Goal: Information Seeking & Learning: Learn about a topic

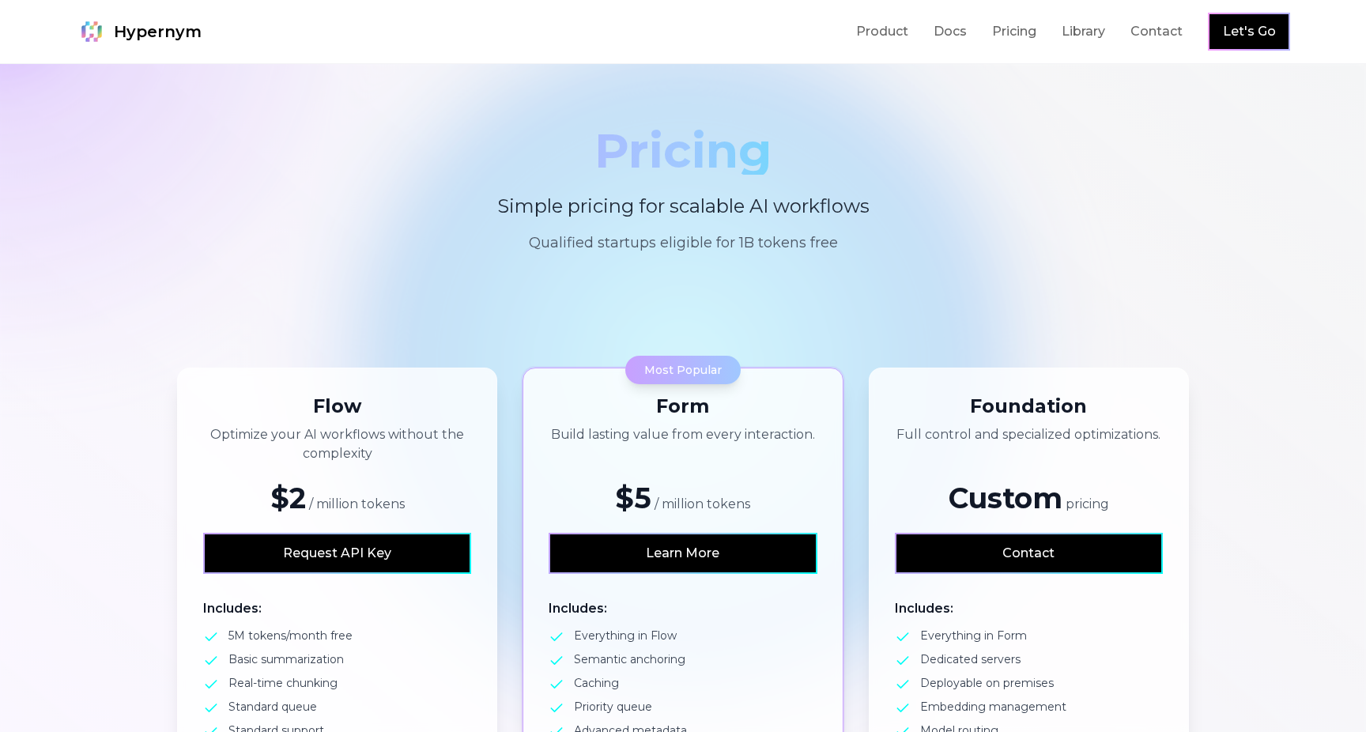
click at [714, 168] on h1 "Pricing" at bounding box center [683, 150] width 708 height 47
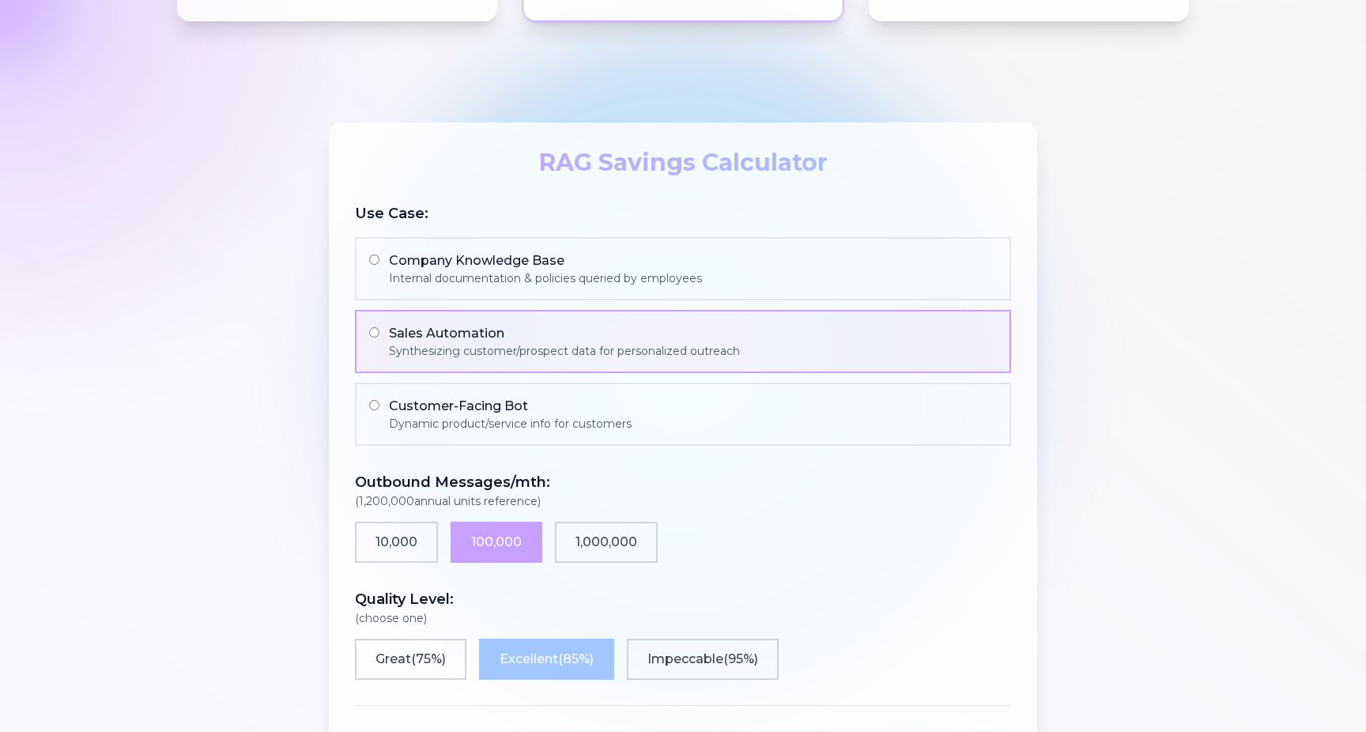
scroll to position [999, 0]
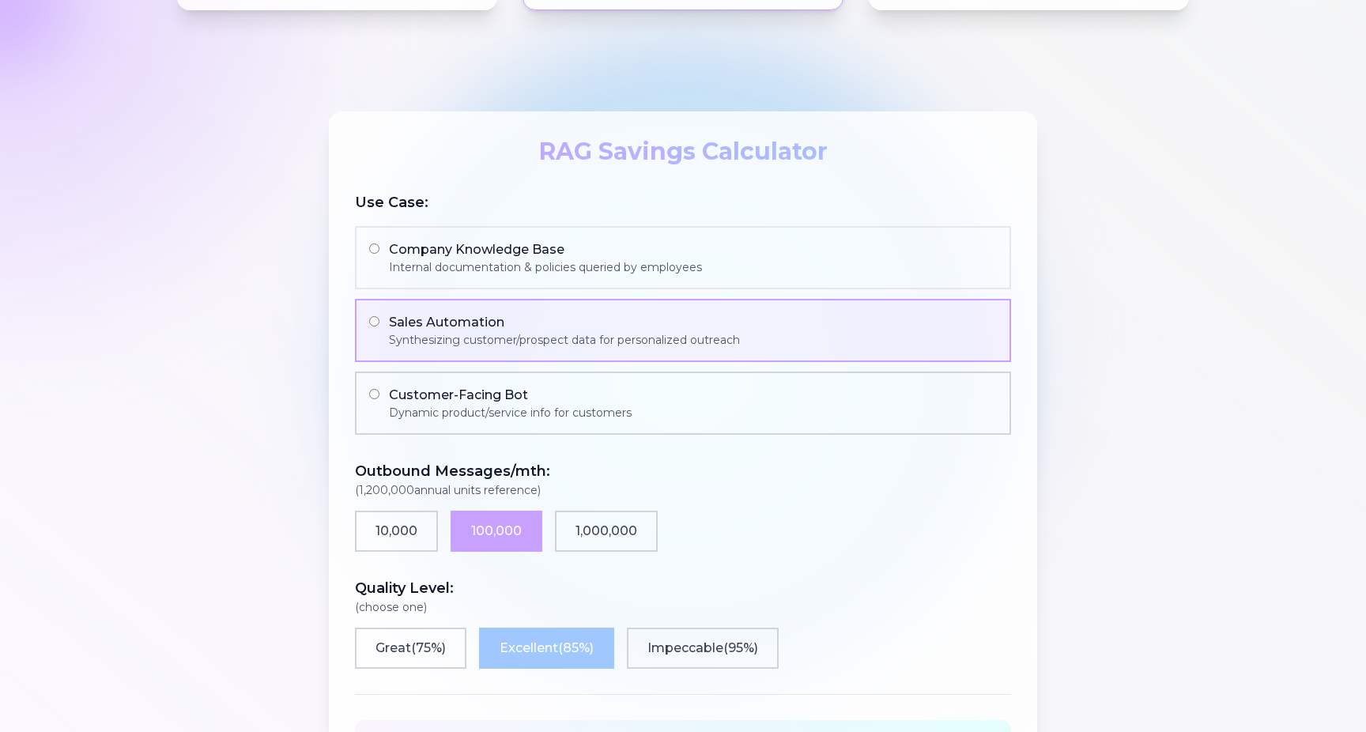
click at [528, 408] on div "Dynamic product/service info for customers" at bounding box center [510, 413] width 243 height 16
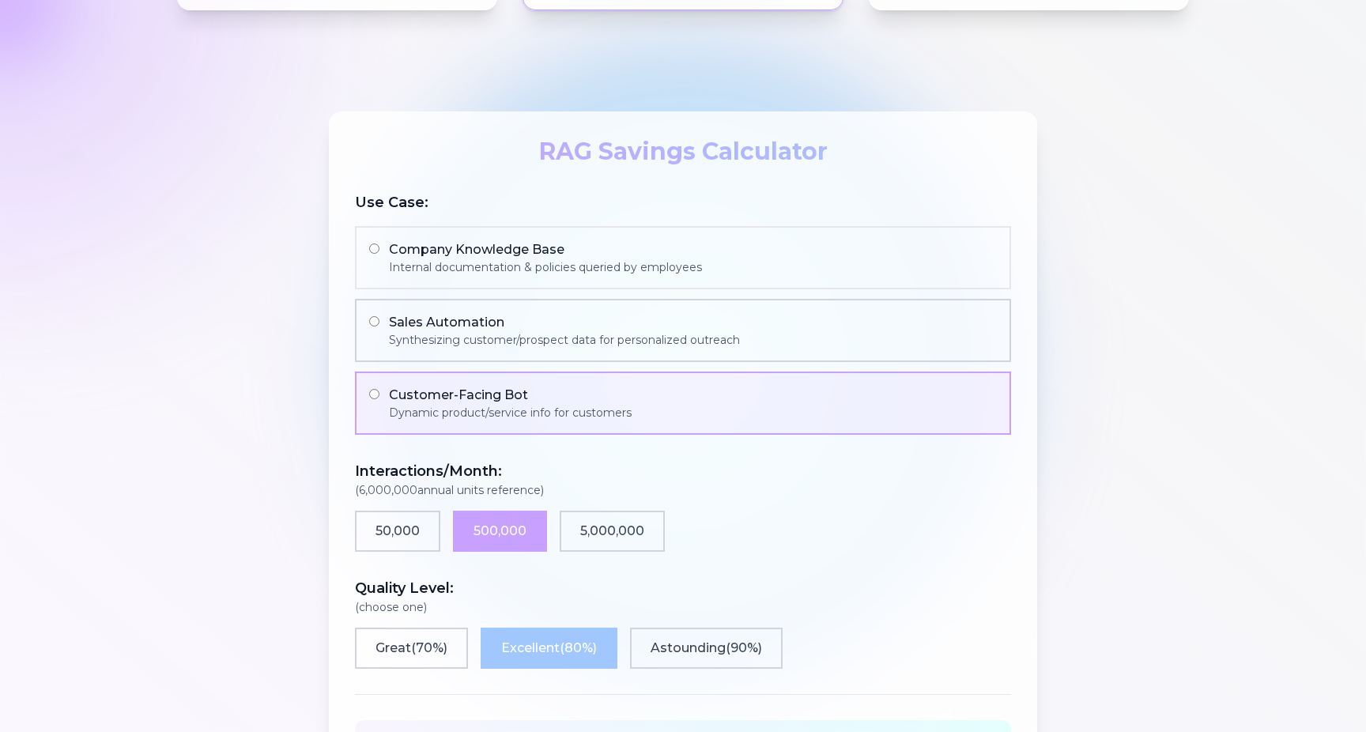
click at [531, 345] on div "Synthesizing customer/prospect data for personalized outreach" at bounding box center [564, 340] width 351 height 16
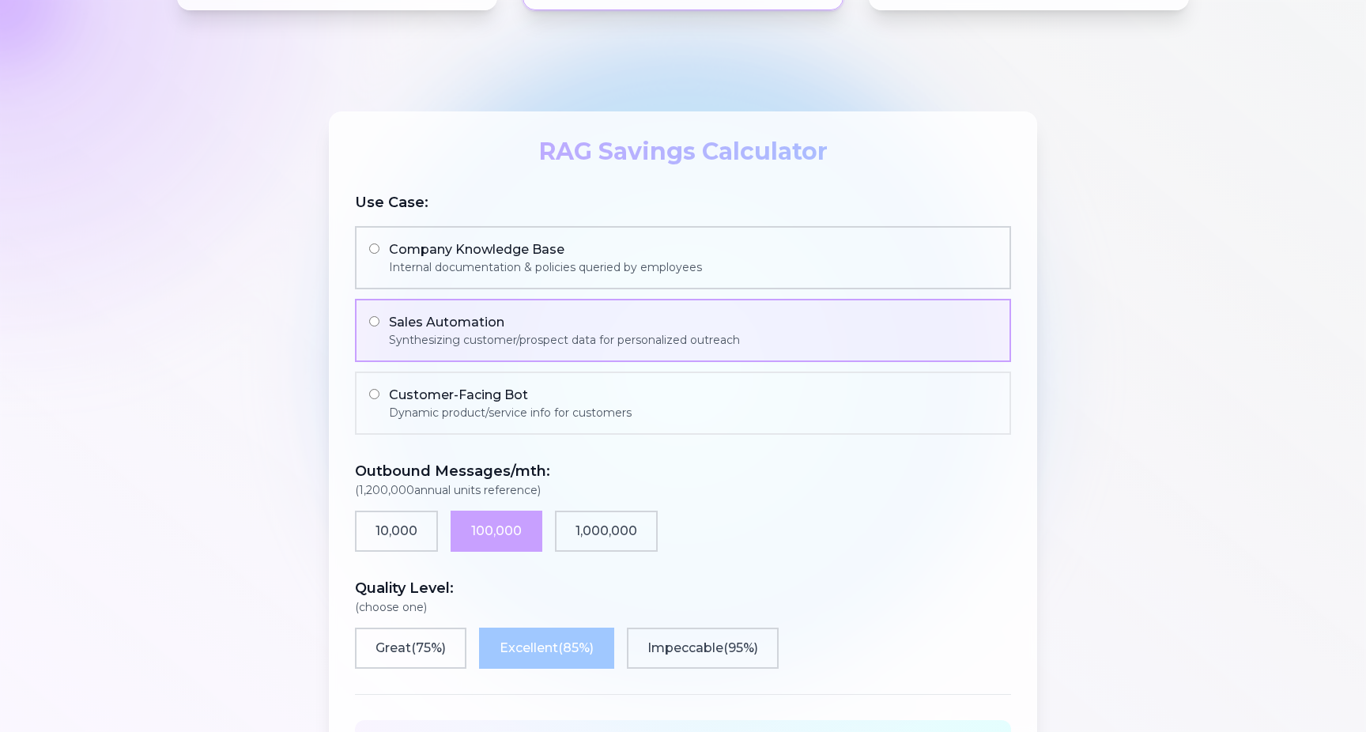
click at [526, 283] on label "Company Knowledge Base Internal documentation & policies queried by employees" at bounding box center [683, 257] width 656 height 63
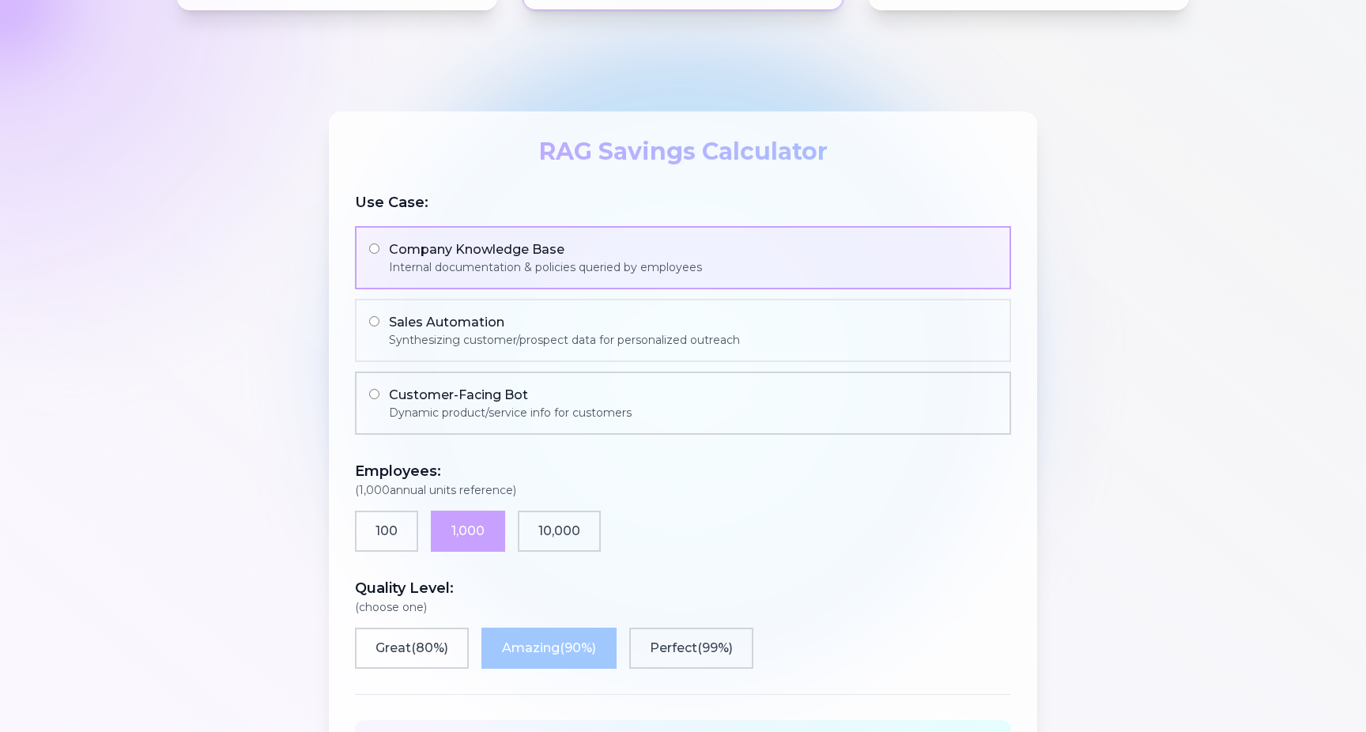
click at [535, 401] on div "Customer-Facing Bot" at bounding box center [510, 395] width 243 height 19
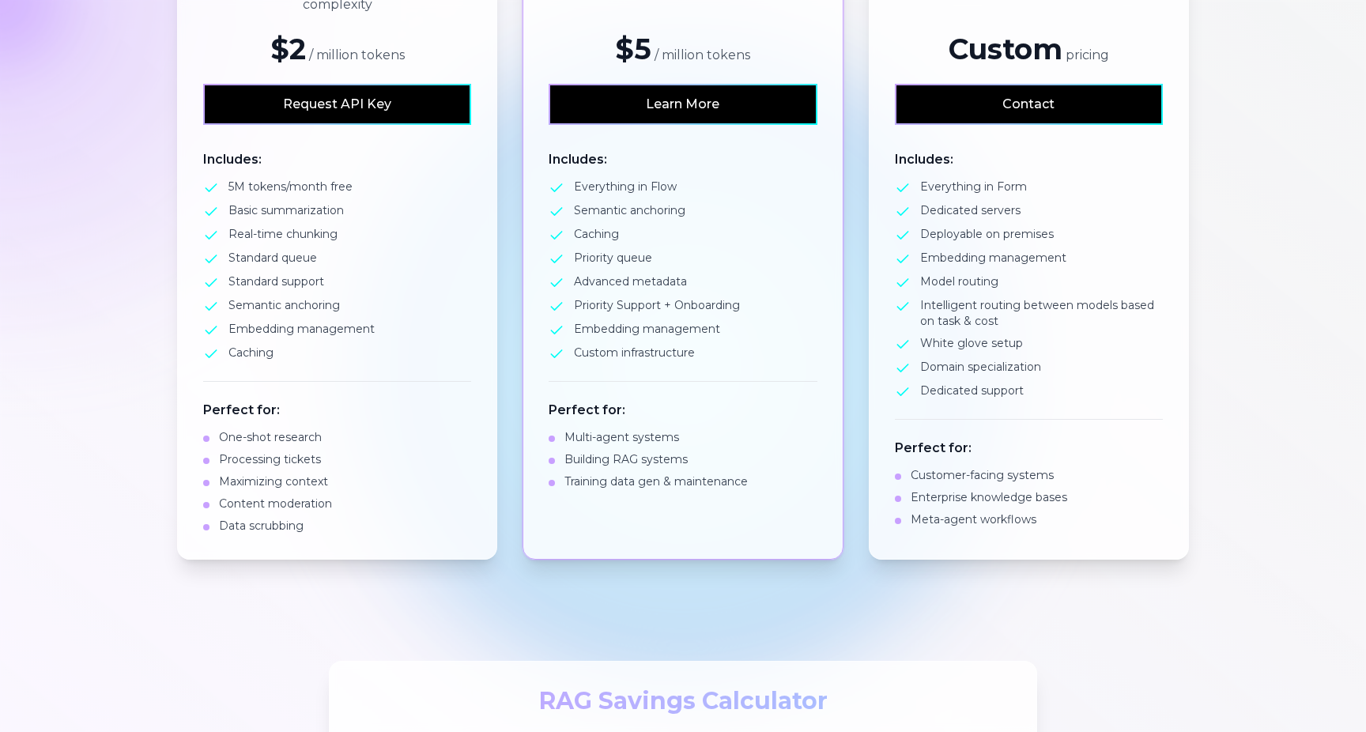
scroll to position [0, 0]
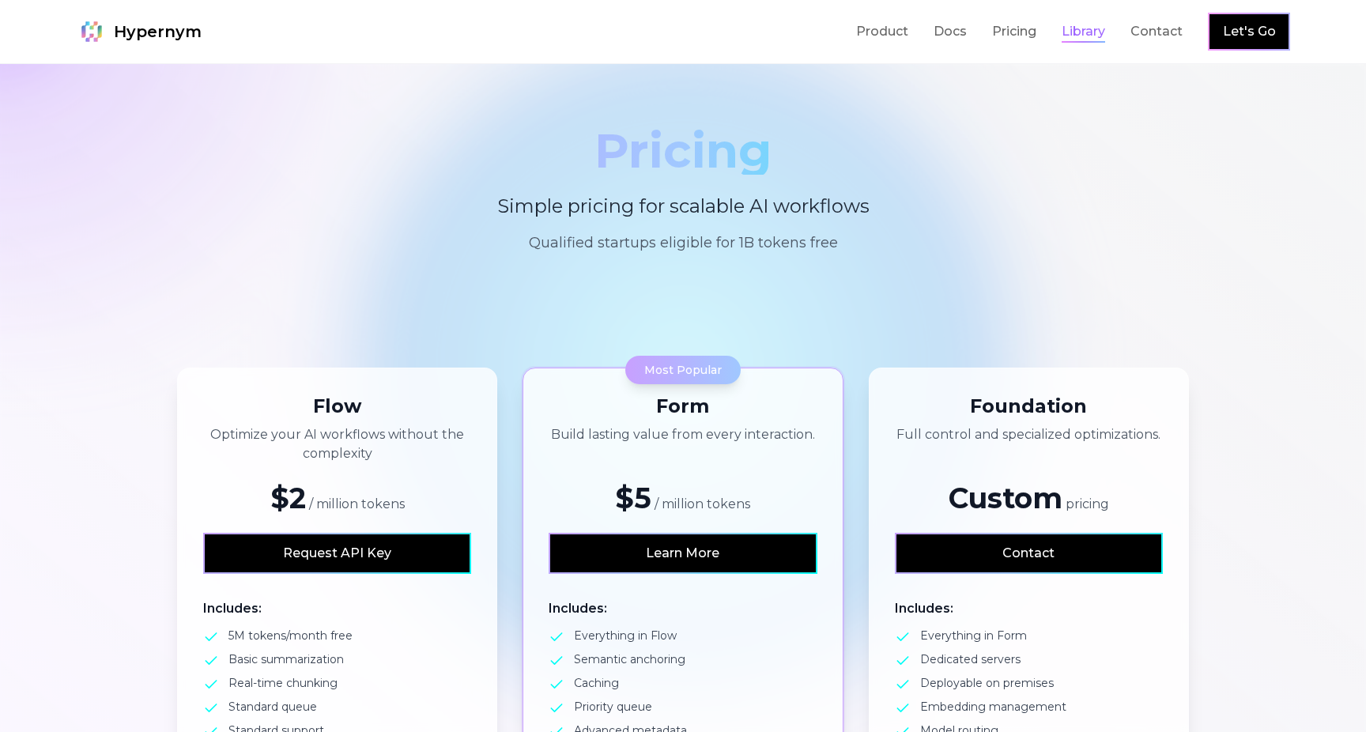
click at [1078, 27] on link "Library" at bounding box center [1083, 31] width 43 height 19
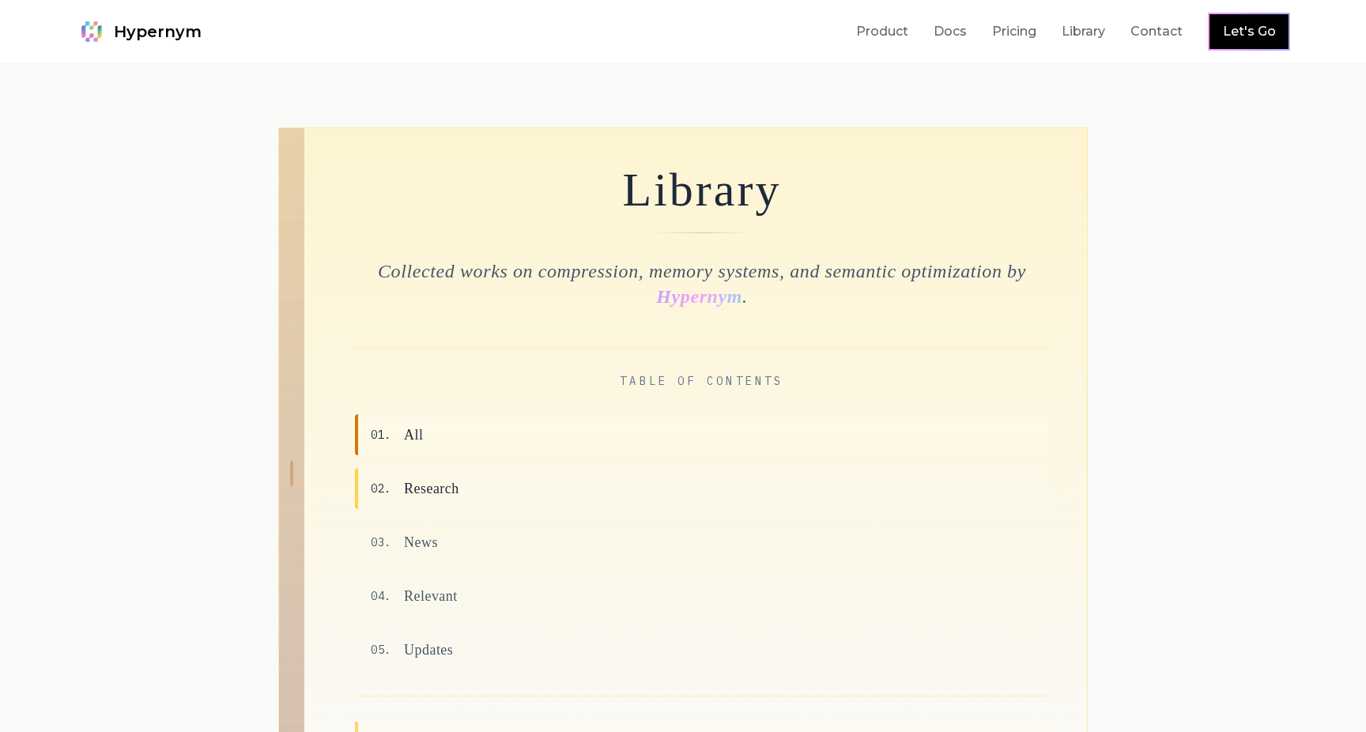
click at [443, 496] on span "Research" at bounding box center [431, 489] width 55 height 22
click at [421, 550] on span "News" at bounding box center [421, 542] width 34 height 22
click at [416, 601] on span "Relevant" at bounding box center [431, 596] width 54 height 22
click at [880, 34] on link "Product" at bounding box center [882, 31] width 52 height 19
